Goal: Task Accomplishment & Management: Use online tool/utility

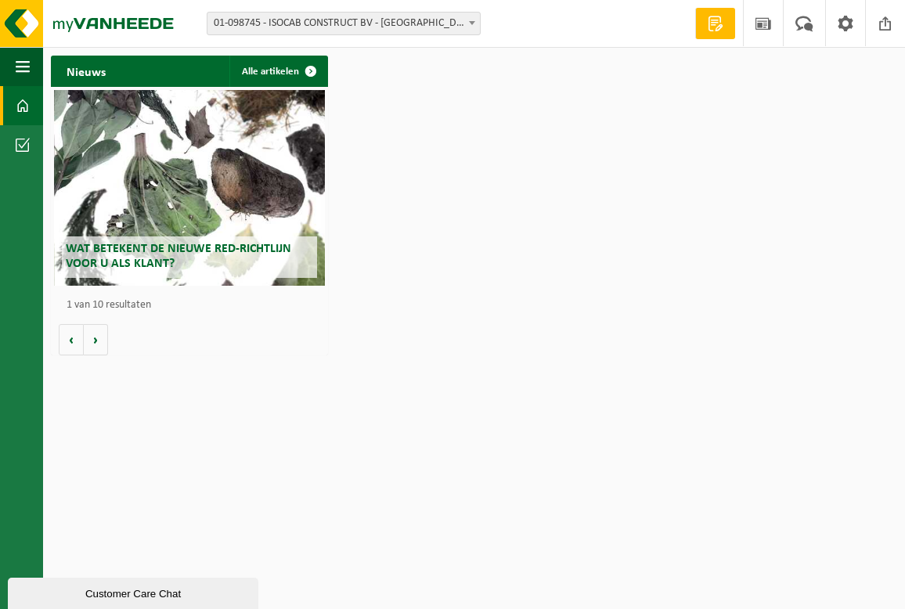
click at [307, 0] on div "Vestiging: 01-098745 - ISOCAB CONSTRUCT BV - BAVIKHOVE 10-777697 - ISOCAB CONST…" at bounding box center [452, 24] width 905 height 48
click at [315, 20] on span "01-098745 - ISOCAB CONSTRUCT BV - [GEOGRAPHIC_DATA]" at bounding box center [343, 24] width 272 height 22
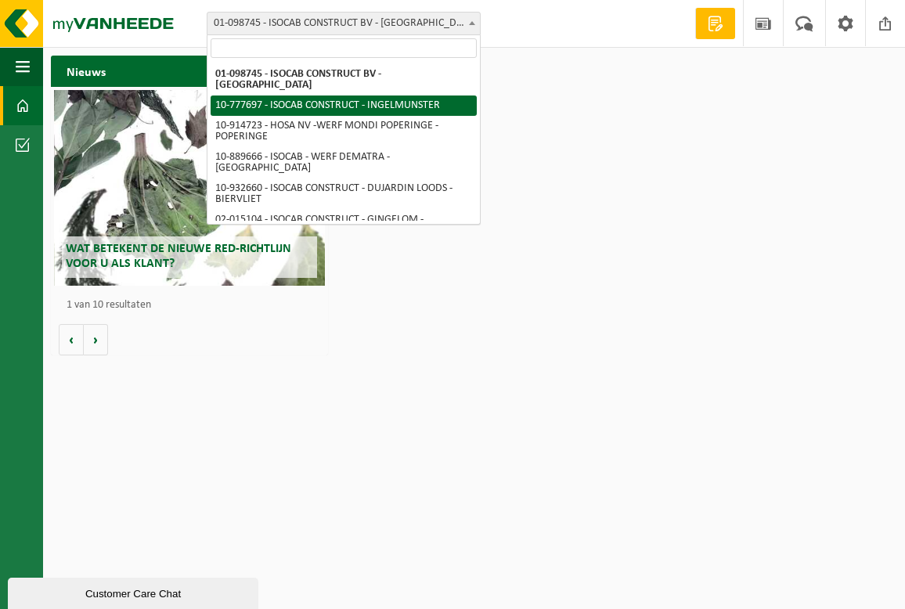
select select "24712"
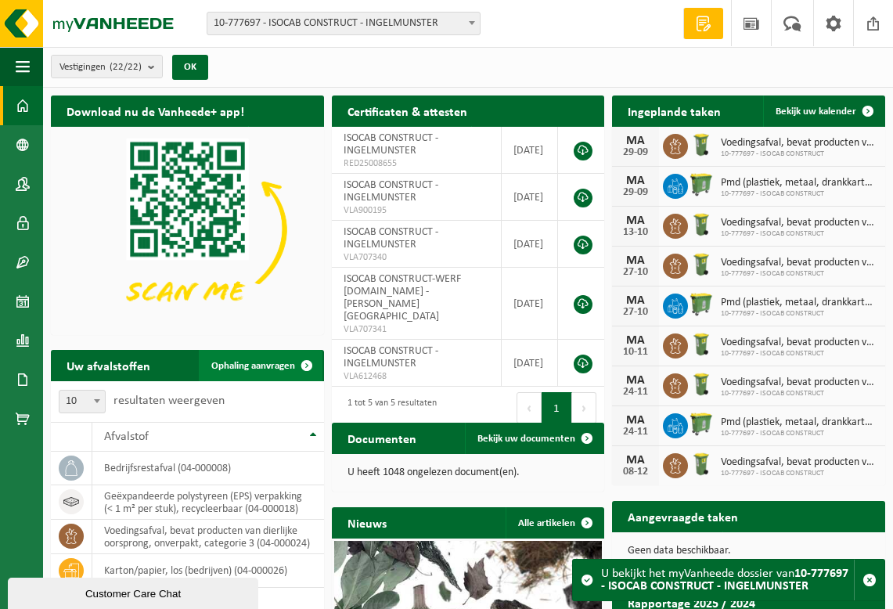
click at [318, 369] on span at bounding box center [306, 365] width 31 height 31
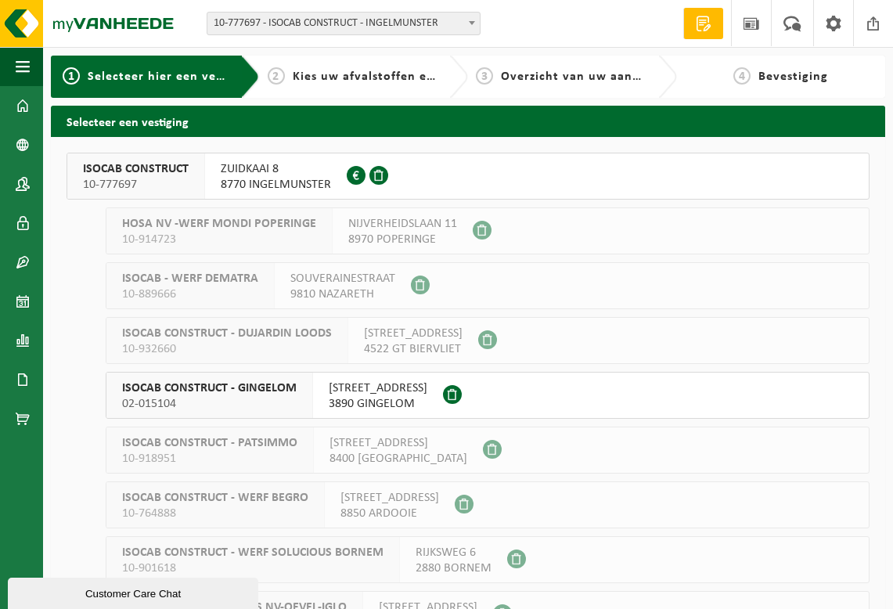
click at [320, 165] on span "ZUIDKAAI 8" at bounding box center [276, 169] width 110 height 16
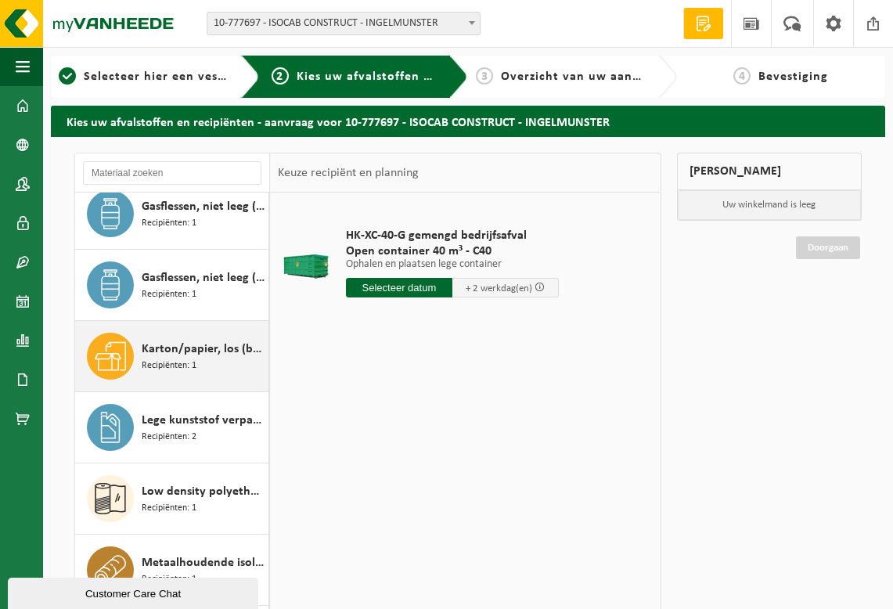
click at [176, 389] on div "Karton/papier, los (bedrijven) Recipiënten: 1" at bounding box center [172, 356] width 194 height 70
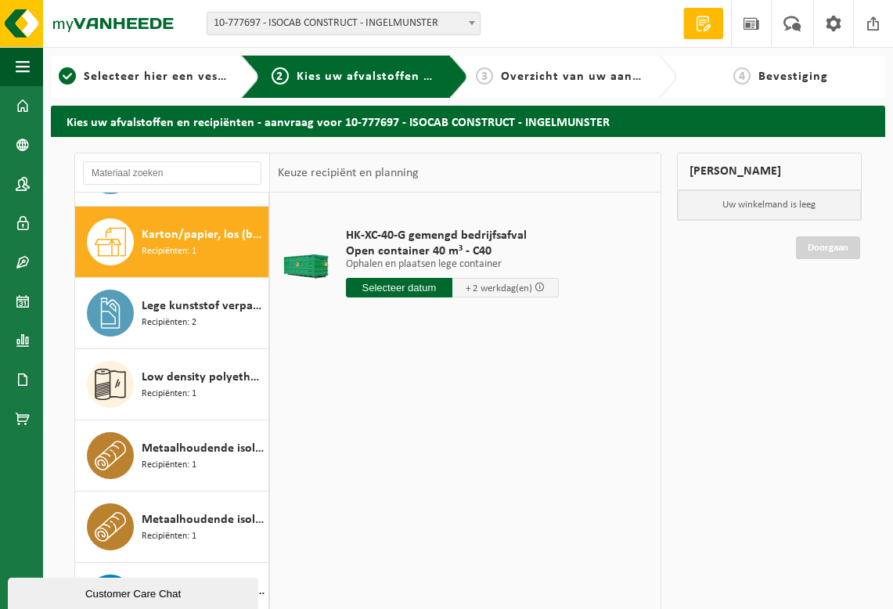
scroll to position [285, 0]
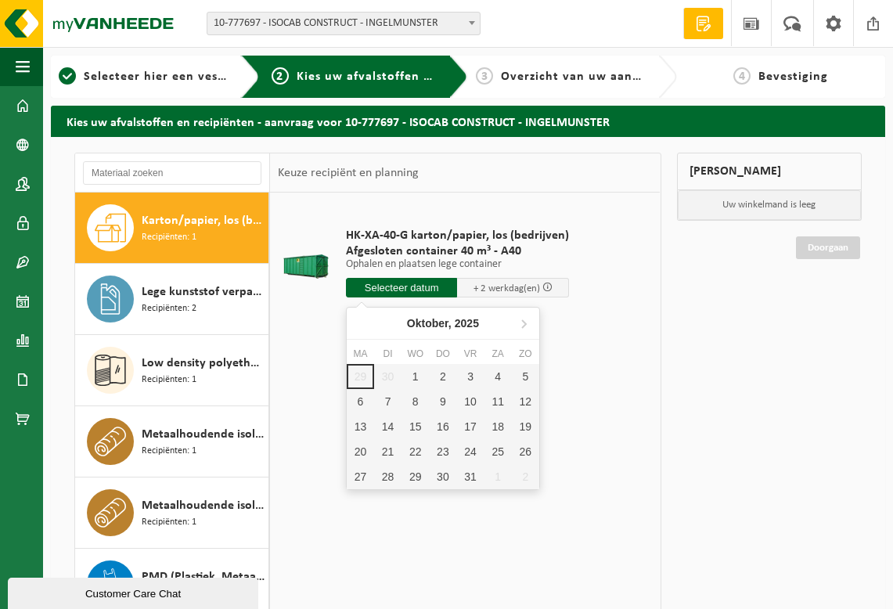
click at [412, 291] on input "text" at bounding box center [402, 288] width 112 height 20
click at [416, 379] on div "1" at bounding box center [415, 376] width 27 height 25
type input "Van 2025-10-01"
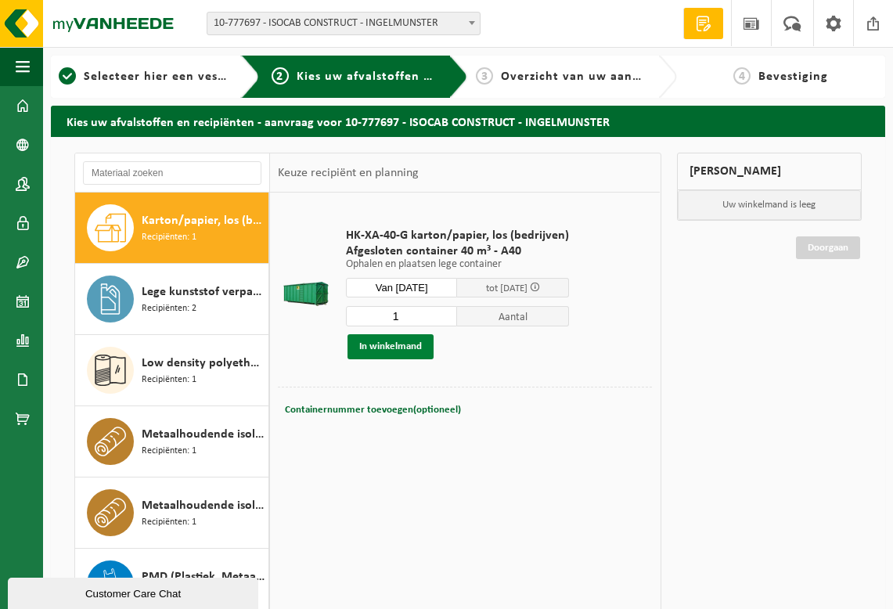
click at [366, 345] on button "In winkelmand" at bounding box center [391, 346] width 86 height 25
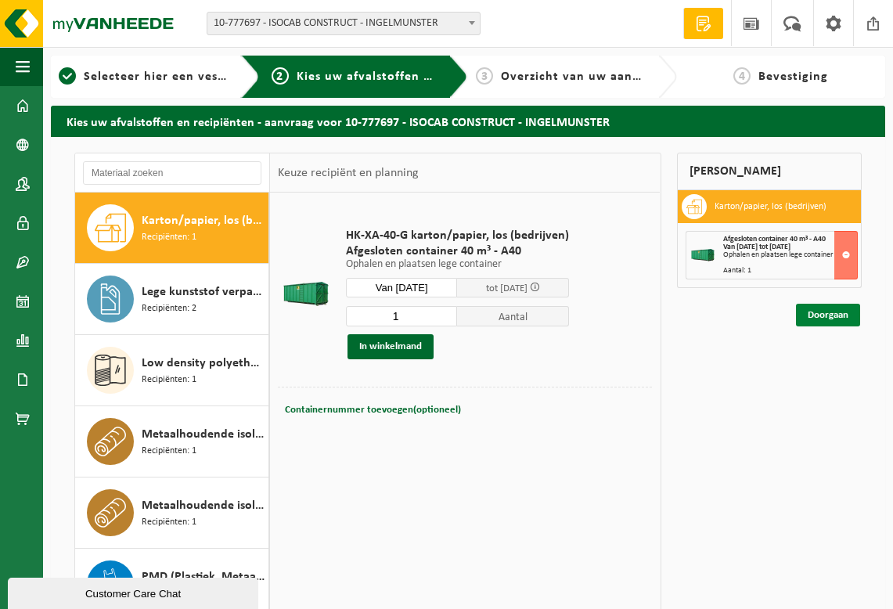
click at [838, 320] on link "Doorgaan" at bounding box center [828, 315] width 64 height 23
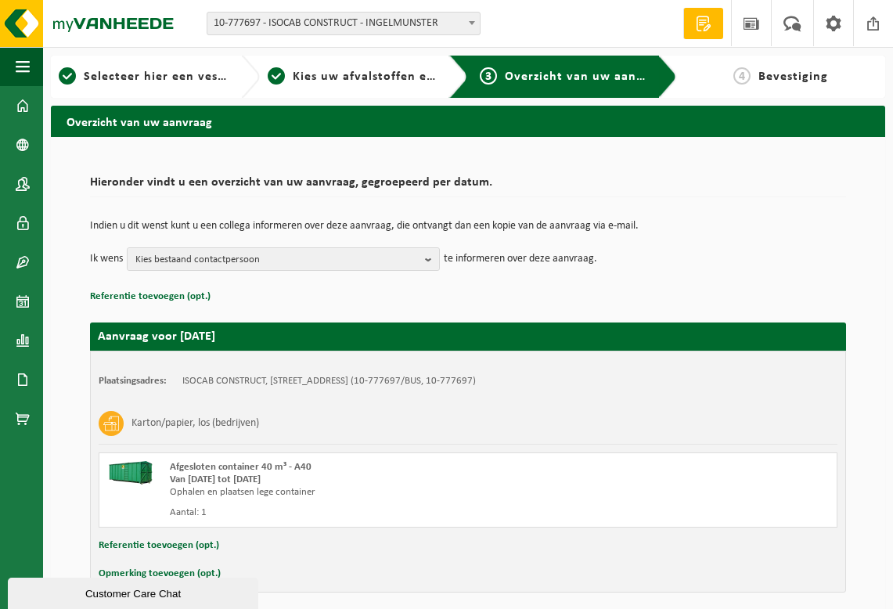
scroll to position [63, 0]
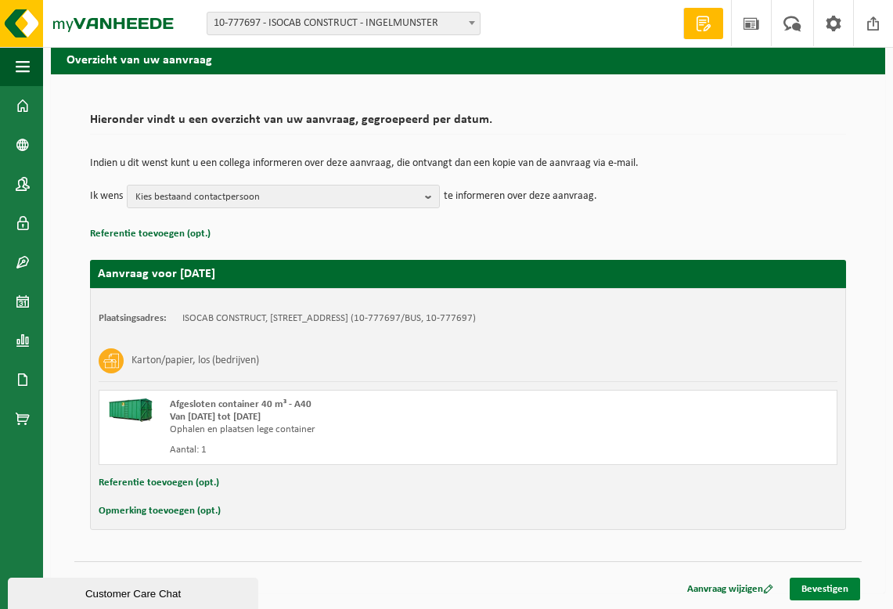
click at [822, 599] on link "Bevestigen" at bounding box center [825, 589] width 70 height 23
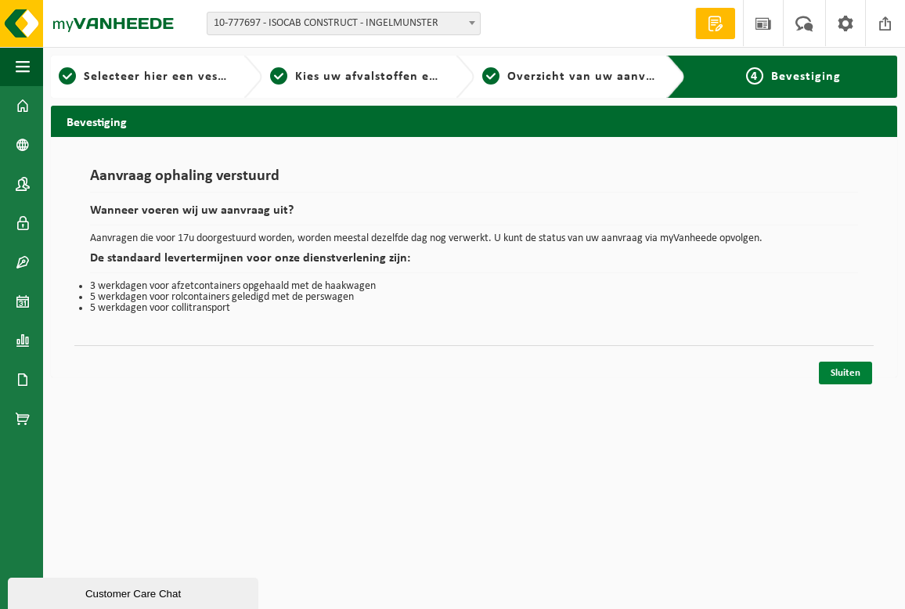
click at [863, 377] on link "Sluiten" at bounding box center [845, 373] width 53 height 23
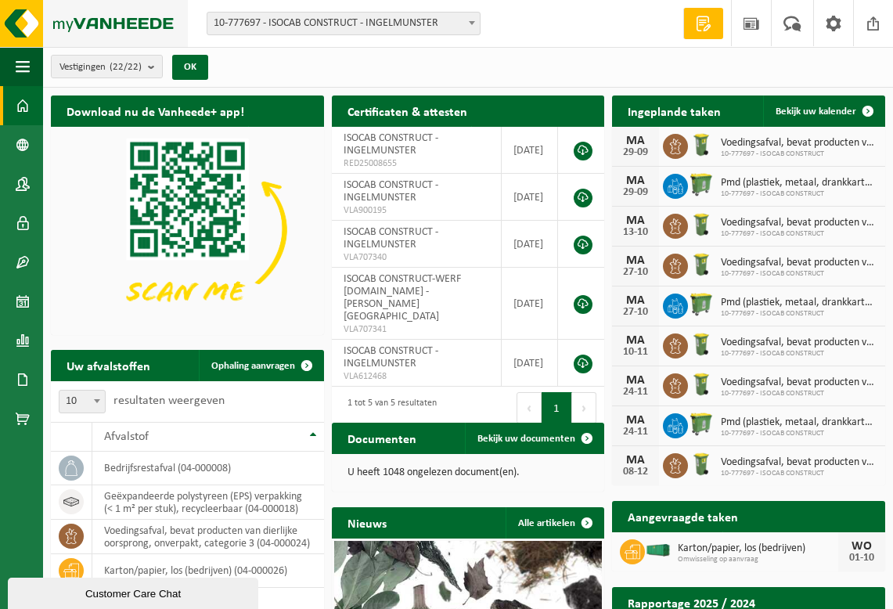
click at [65, 27] on img at bounding box center [94, 23] width 188 height 47
drag, startPoint x: 566, startPoint y: 27, endPoint x: 555, endPoint y: 28, distance: 11.0
click at [555, 26] on div "Vestiging: 01-098745 - ISOCAB CONSTRUCT BV - [GEOGRAPHIC_DATA] 10-777697 - ISOC…" at bounding box center [446, 24] width 893 height 48
click at [390, 72] on div "Vestigingen (22/22) Alles selecteren Alles deselecteren Actieve selecteren ISOC…" at bounding box center [468, 67] width 850 height 41
drag, startPoint x: 366, startPoint y: 67, endPoint x: 338, endPoint y: 68, distance: 27.4
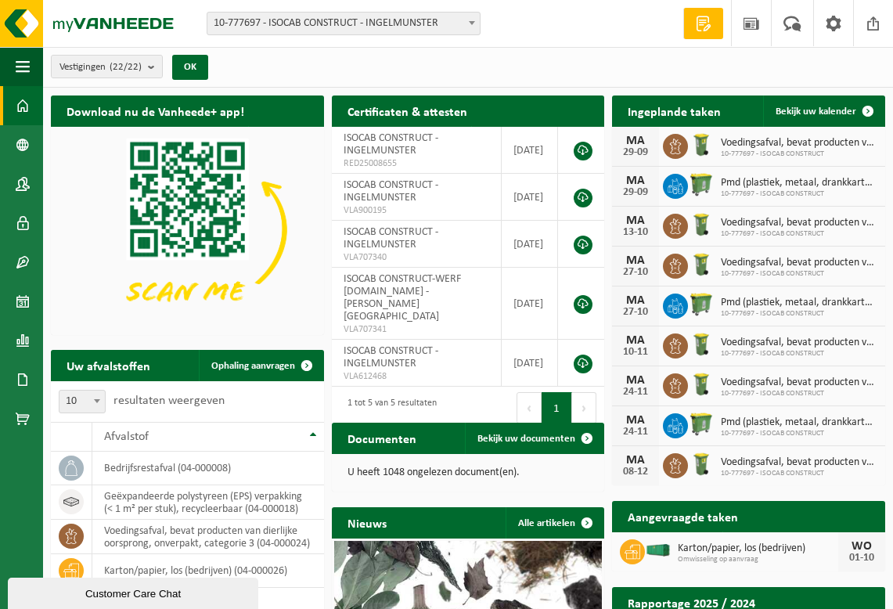
click at [341, 62] on div "Vestigingen (22/22) Alles selecteren Alles deselecteren Actieve selecteren ISOC…" at bounding box center [468, 67] width 850 height 41
click at [439, 49] on div "Vestigingen (22/22) Alles selecteren Alles deselecteren Actieve selecteren ISOC…" at bounding box center [468, 67] width 850 height 41
